Goal: Go to known website: Go to known website

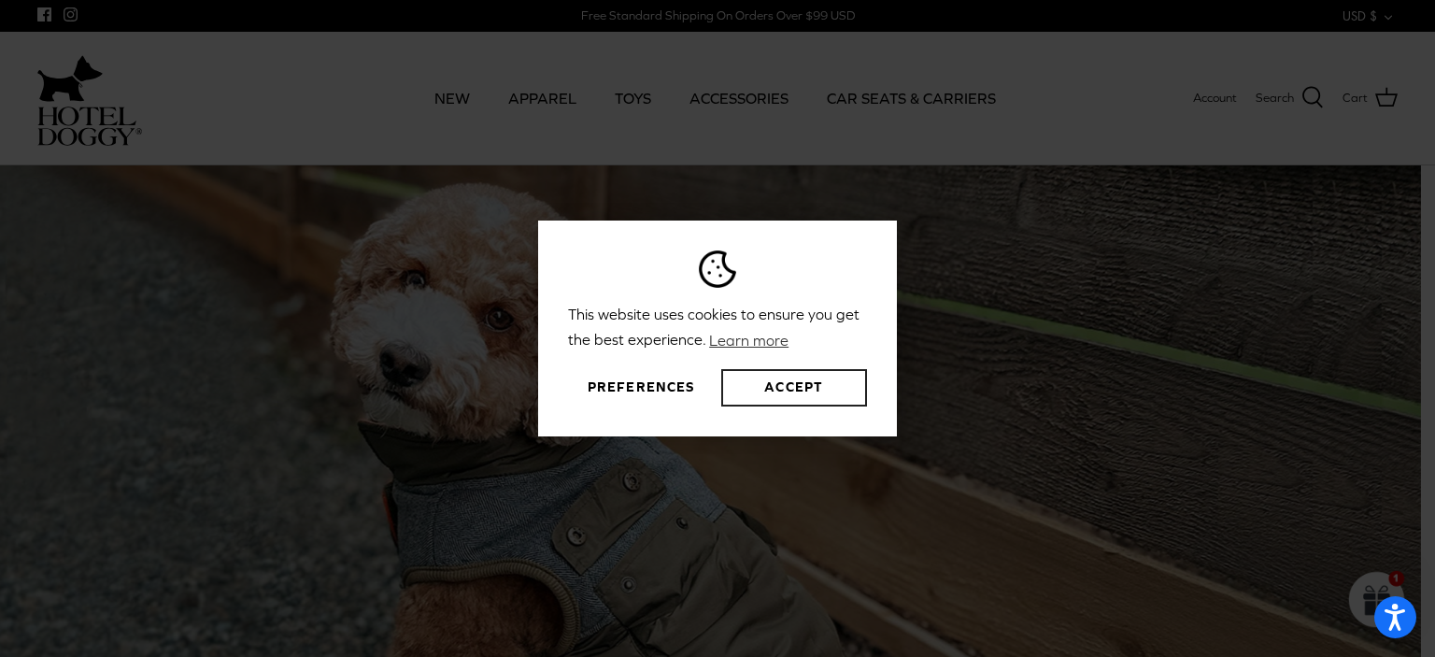
click at [744, 382] on button "Accept" at bounding box center [794, 387] width 146 height 37
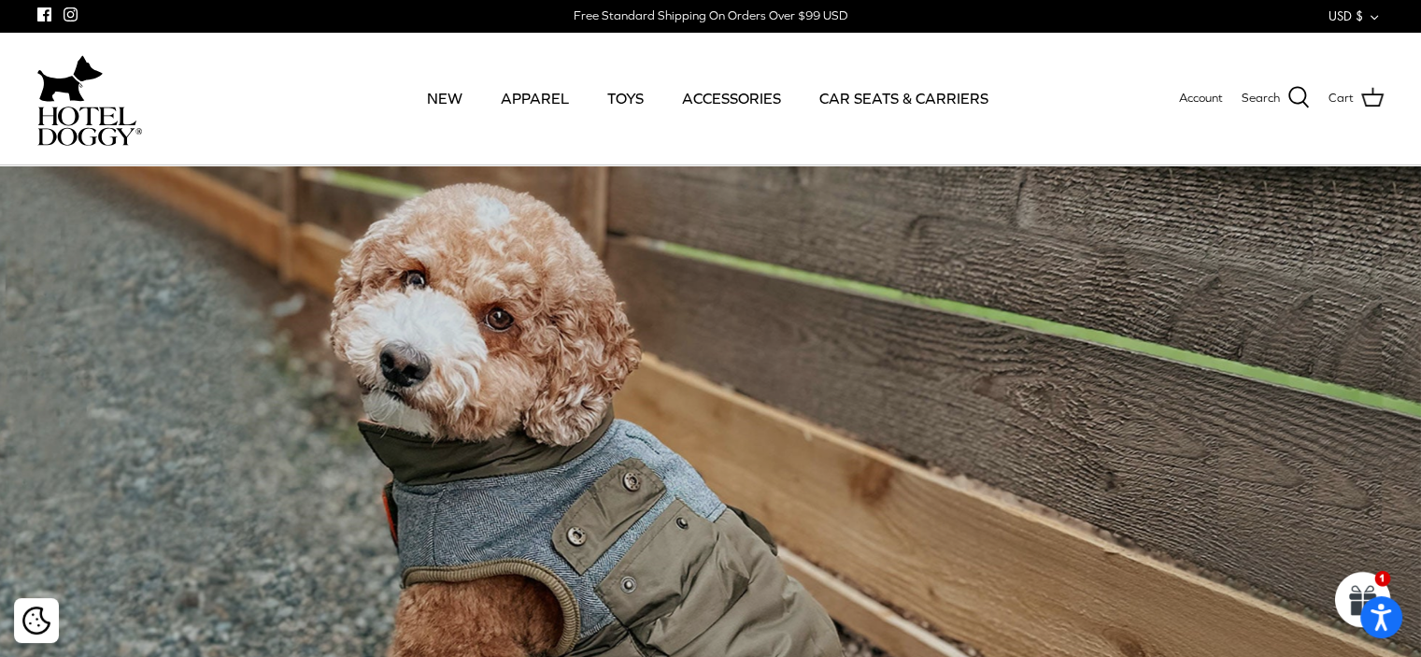
click at [1353, 570] on span at bounding box center [1363, 599] width 78 height 78
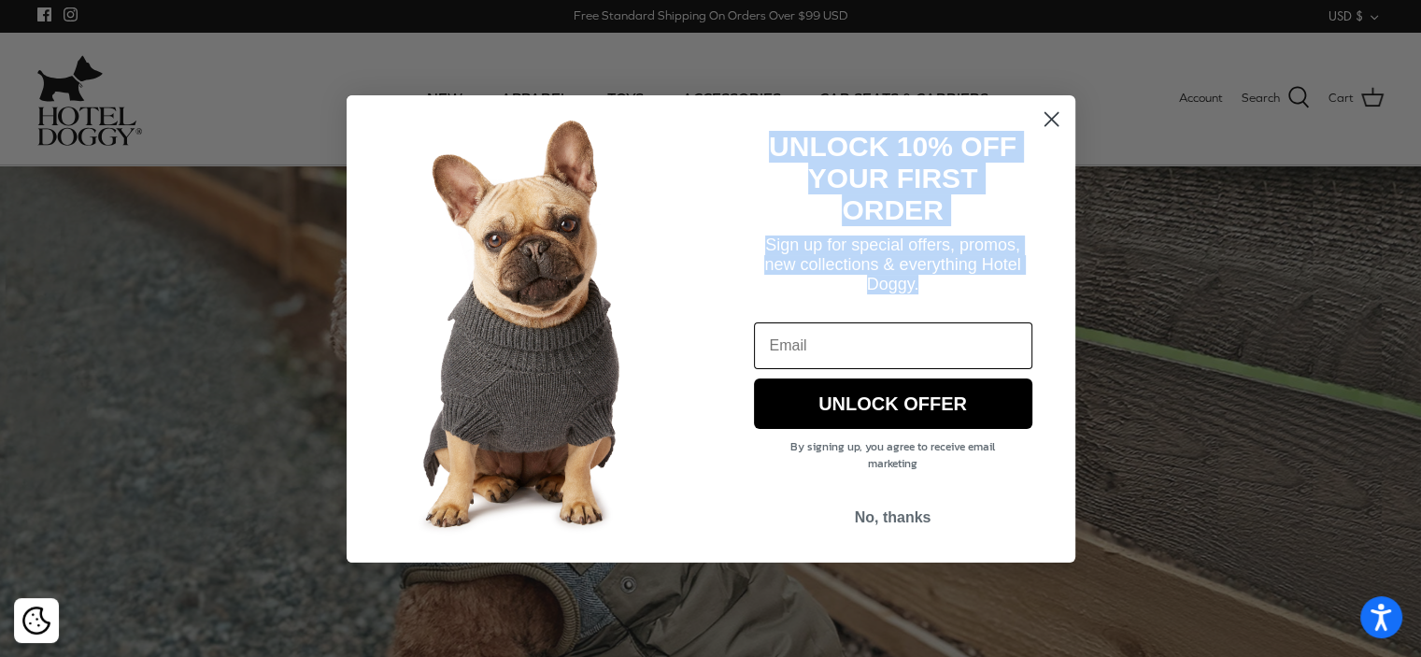
drag, startPoint x: 765, startPoint y: 149, endPoint x: 976, endPoint y: 280, distance: 248.1
click at [976, 280] on div "UNLOCK 10% OFF YOUR FIRST ORDER Sign up for special offers, promos, new collect…" at bounding box center [874, 328] width 327 height 439
click at [856, 165] on strong "UNLOCK 10% OFF YOUR FIRST ORDER" at bounding box center [893, 178] width 248 height 94
drag, startPoint x: 762, startPoint y: 133, endPoint x: 1024, endPoint y: 283, distance: 302.6
click at [1024, 283] on div "UNLOCK 10% OFF YOUR FIRST ORDER Sign up for special offers, promos, new collect…" at bounding box center [874, 328] width 327 height 439
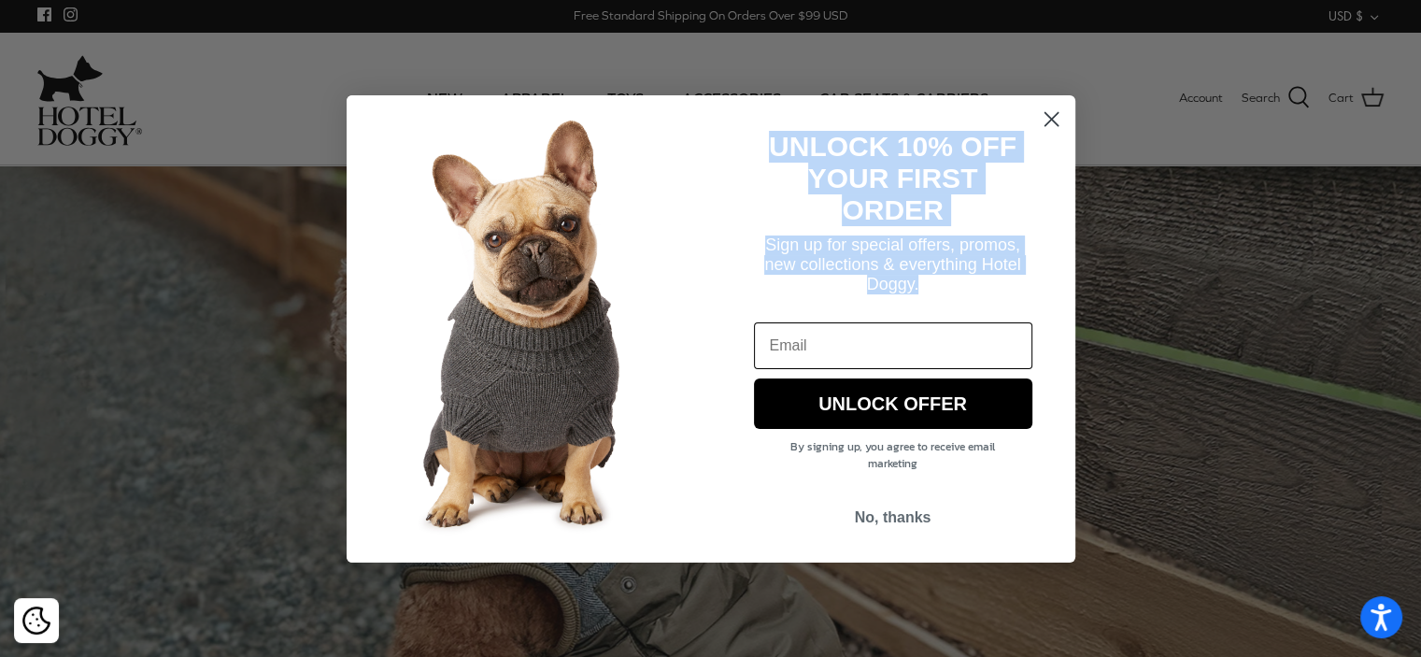
click at [807, 137] on strong "UNLOCK 10% OFF YOUR FIRST ORDER" at bounding box center [893, 178] width 248 height 94
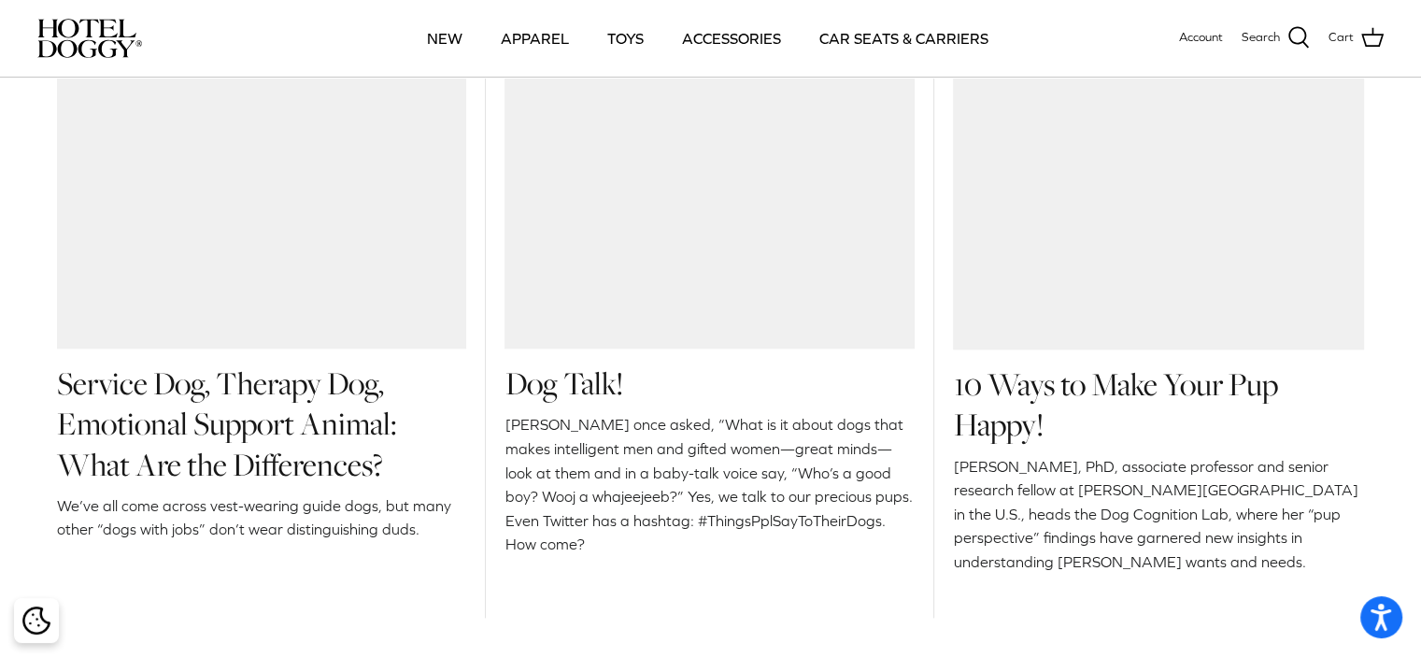
scroll to position [2943, 0]
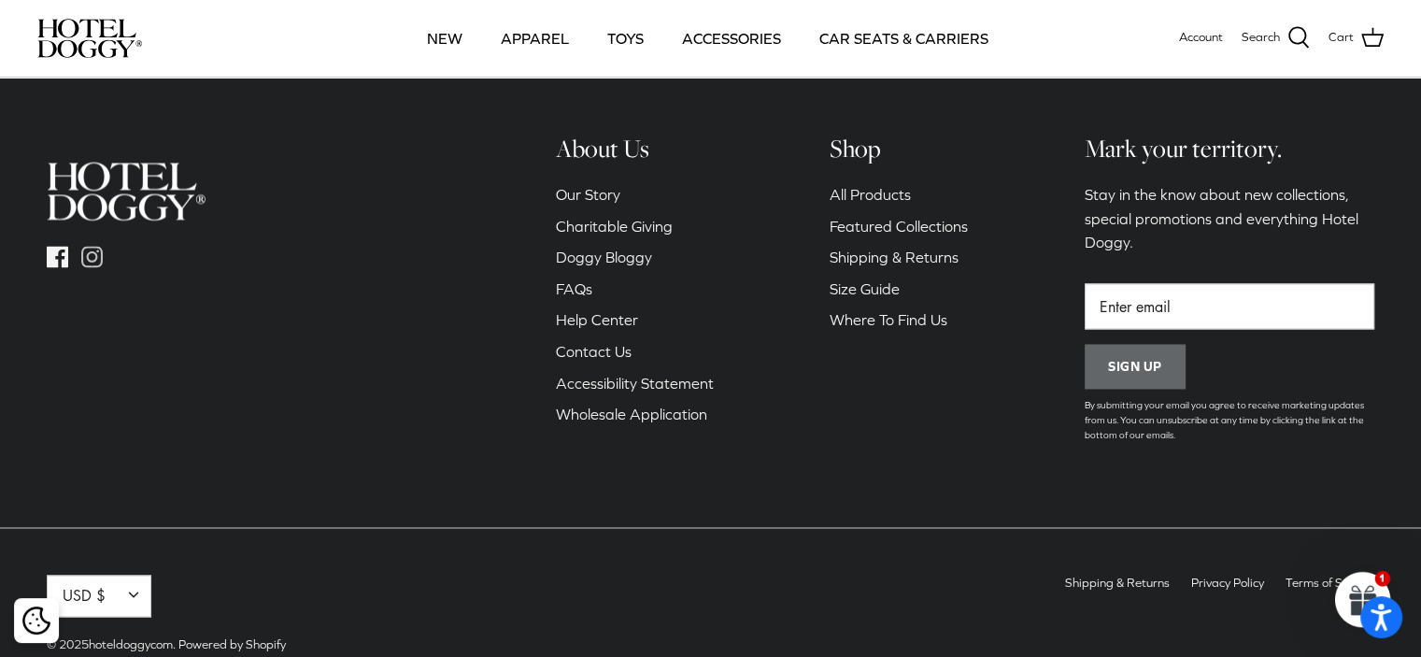
click at [99, 246] on icon "Instagram" at bounding box center [91, 256] width 21 height 21
